Goal: Task Accomplishment & Management: Use online tool/utility

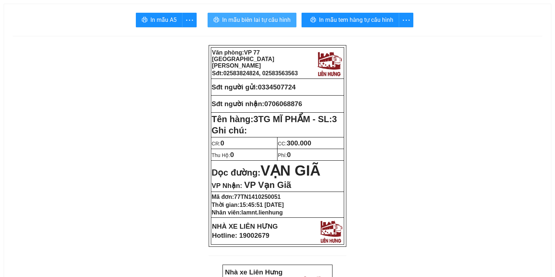
click at [263, 19] on span "In mẫu biên lai tự cấu hình" at bounding box center [256, 19] width 68 height 9
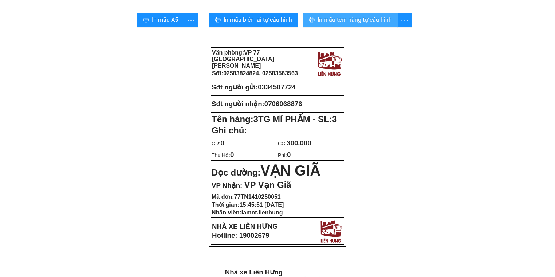
click at [377, 27] on button "In mẫu tem hàng tự cấu hình" at bounding box center [350, 20] width 95 height 15
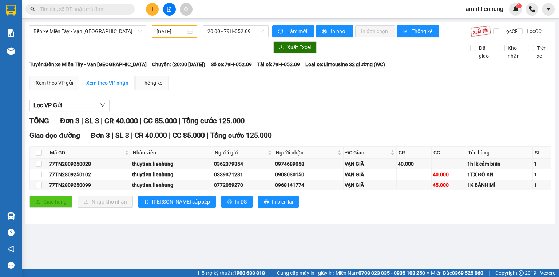
click at [89, 7] on input "text" at bounding box center [83, 9] width 86 height 8
type input "0"
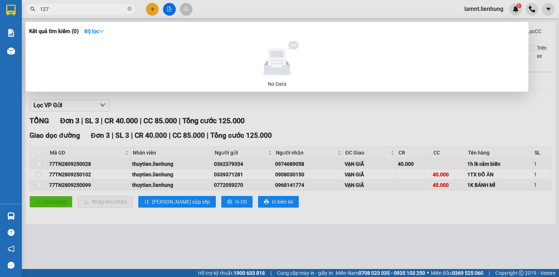
type input "1279"
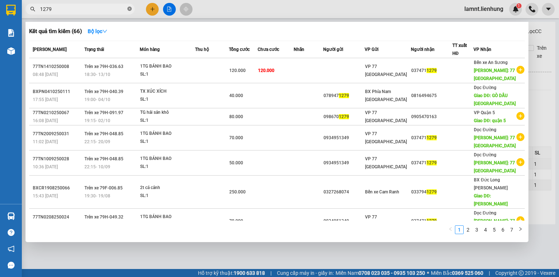
click at [129, 8] on icon "close-circle" at bounding box center [129, 9] width 4 height 4
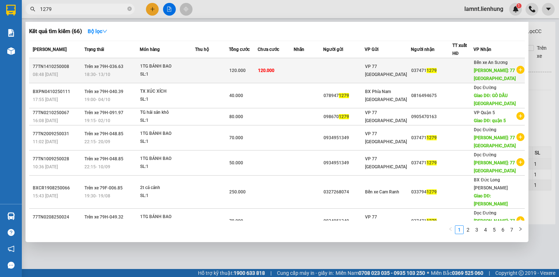
type input "1279"
click at [178, 79] on div "SL: 1" at bounding box center [167, 75] width 55 height 8
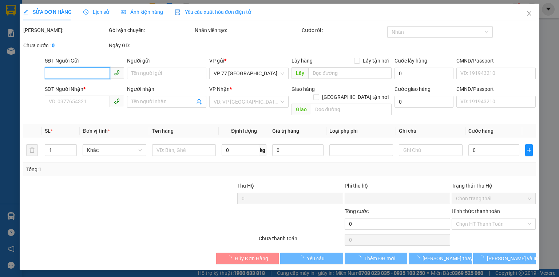
type input "0374711279"
type input "77 THÁI NGUYÊN"
type input "0"
type input "120.000"
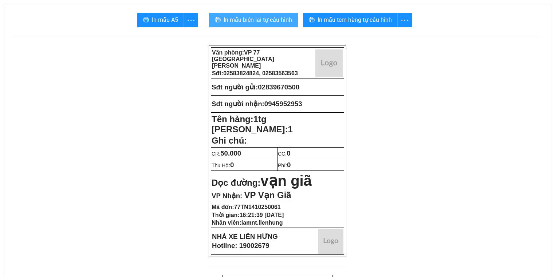
drag, startPoint x: 0, startPoint y: 0, endPoint x: 265, endPoint y: 19, distance: 265.8
click at [265, 19] on span "In mẫu biên lai tự cấu hình" at bounding box center [258, 19] width 68 height 9
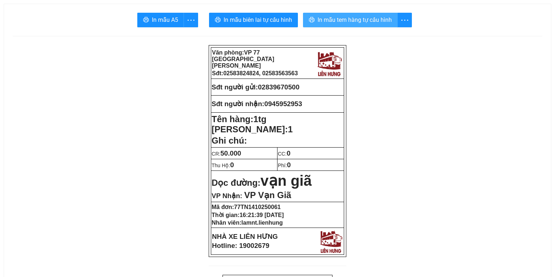
click at [336, 25] on button "In mẫu tem hàng tự cấu hình" at bounding box center [350, 20] width 95 height 15
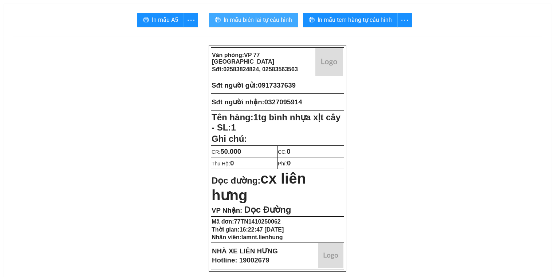
click at [229, 23] on span "In mẫu biên lai tự cấu hình" at bounding box center [258, 19] width 68 height 9
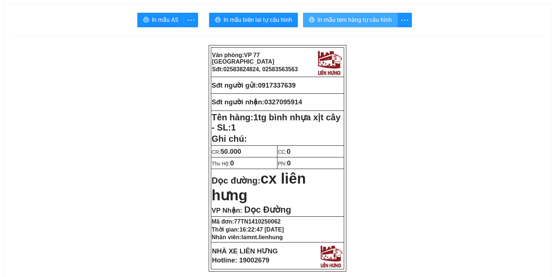
click at [326, 18] on span "In mẫu tem hàng tự cấu hình" at bounding box center [355, 19] width 74 height 9
